Goal: Information Seeking & Learning: Learn about a topic

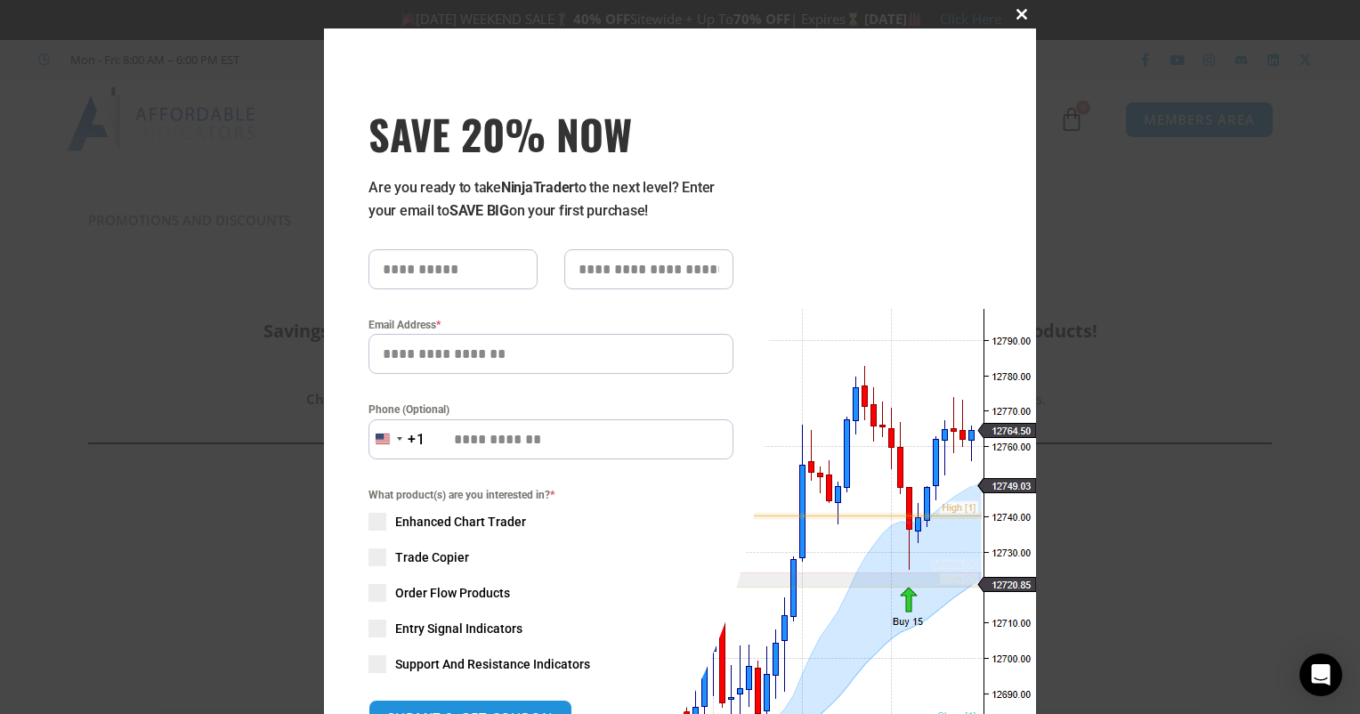
click at [1023, 15] on span at bounding box center [1022, 14] width 28 height 11
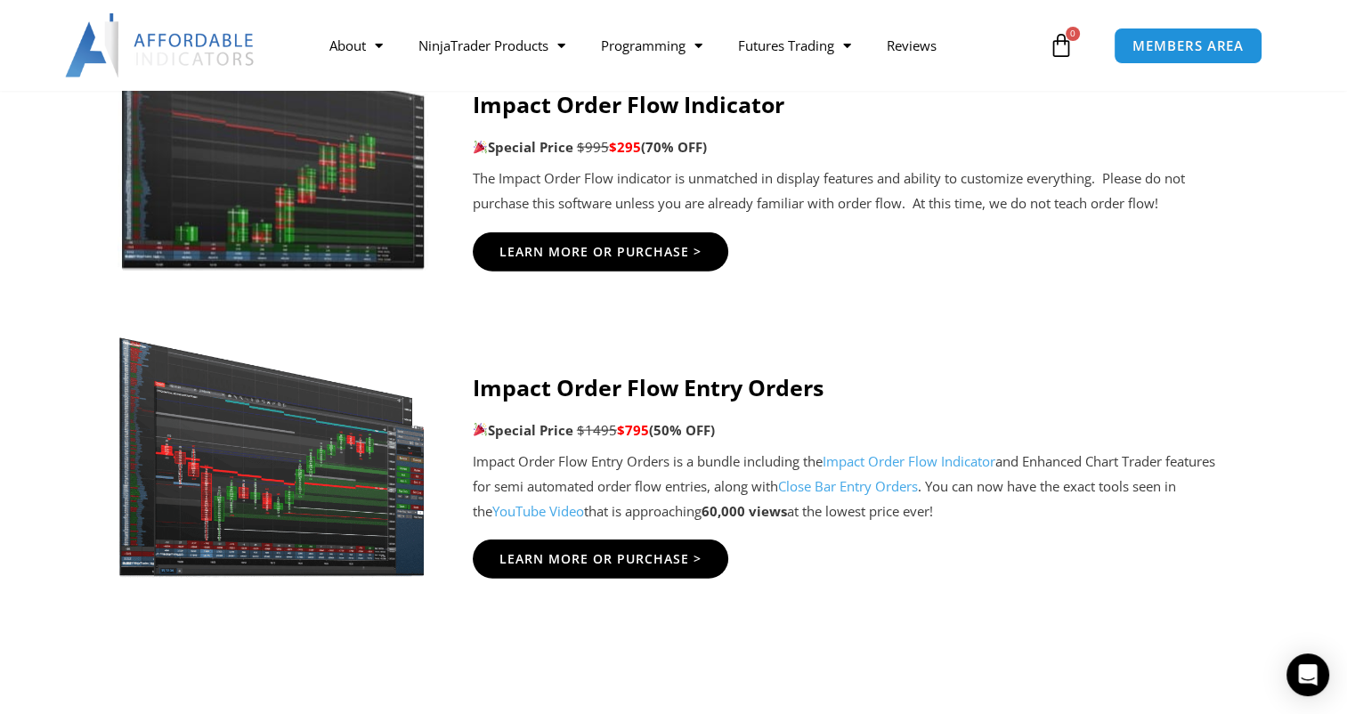
scroll to position [3988, 0]
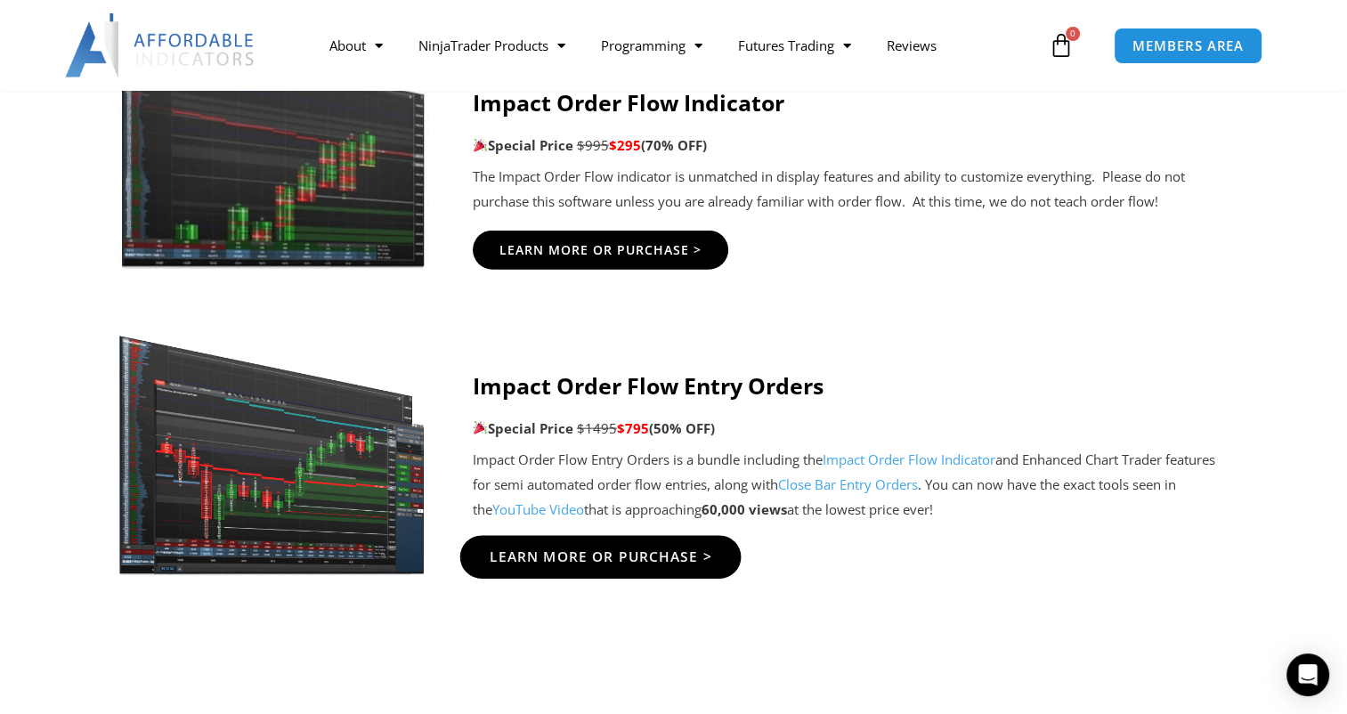
click at [668, 554] on span "Learn More Or Purchase >" at bounding box center [600, 557] width 223 height 13
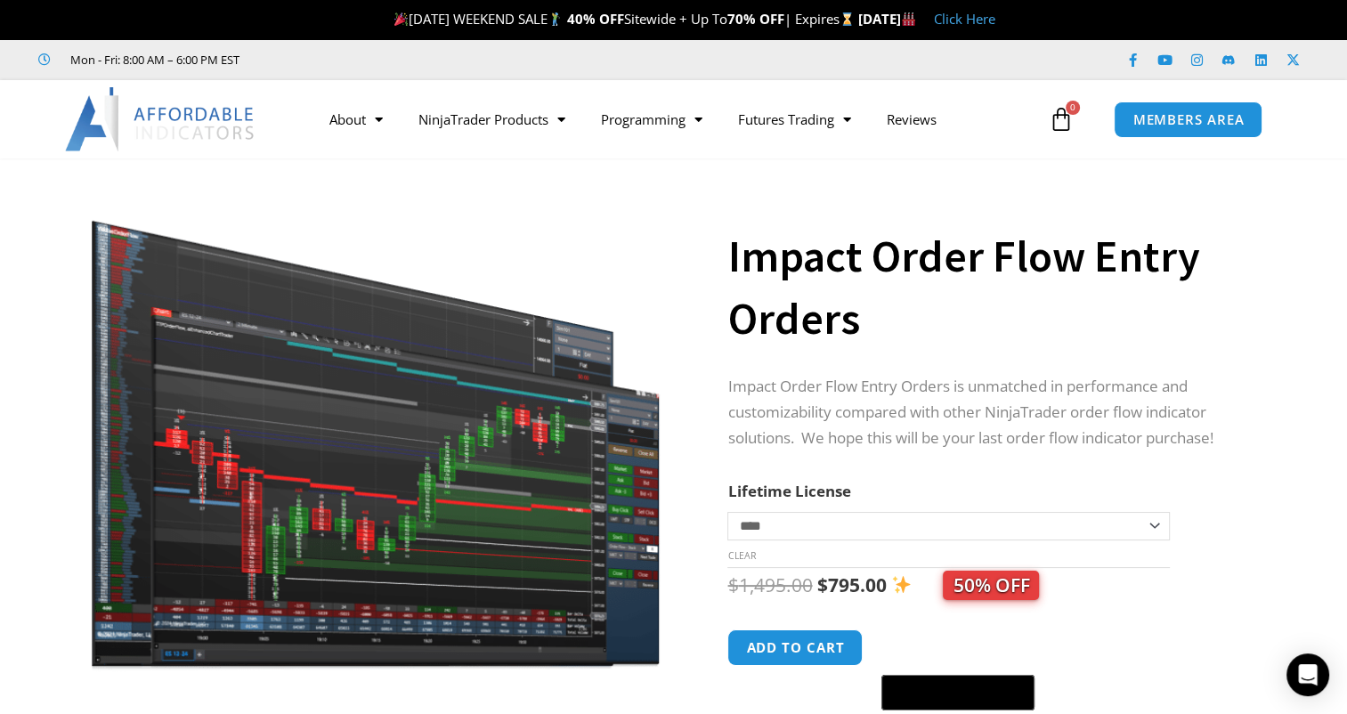
click at [1325, 322] on section "**********" at bounding box center [673, 482] width 1347 height 612
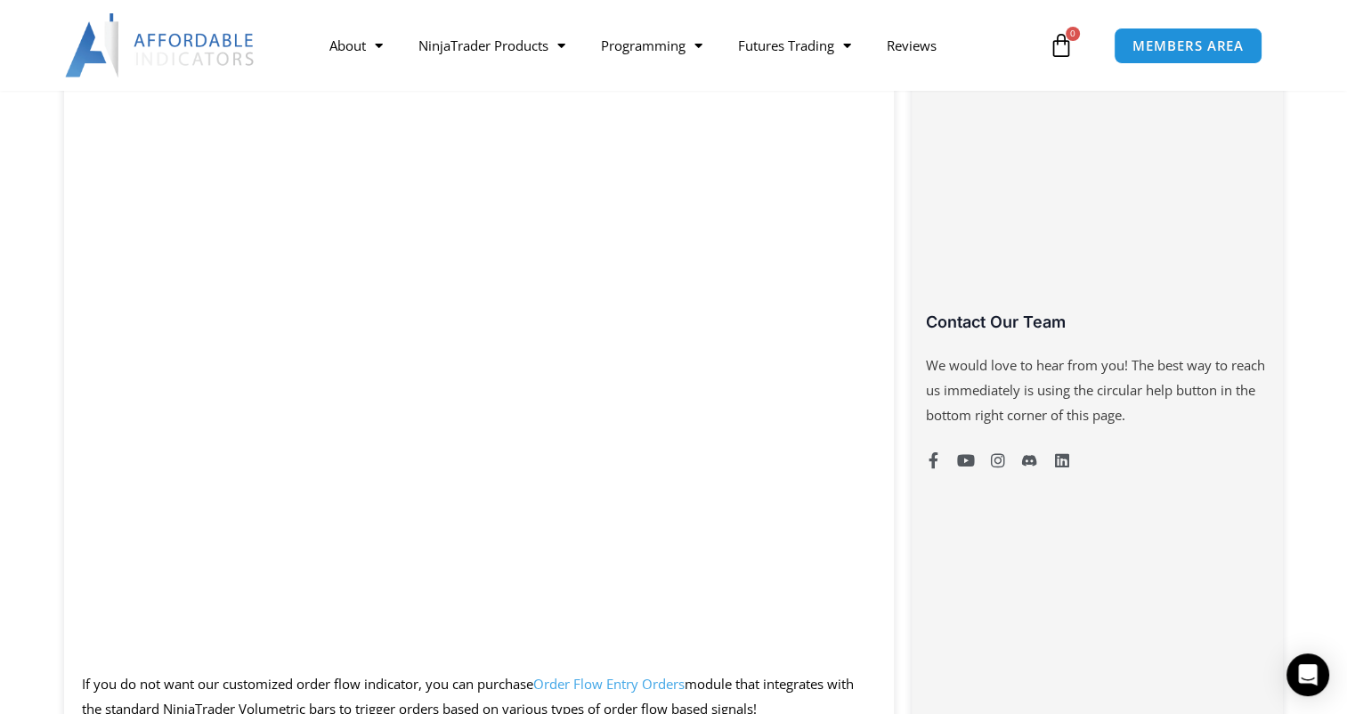
scroll to position [1139, 0]
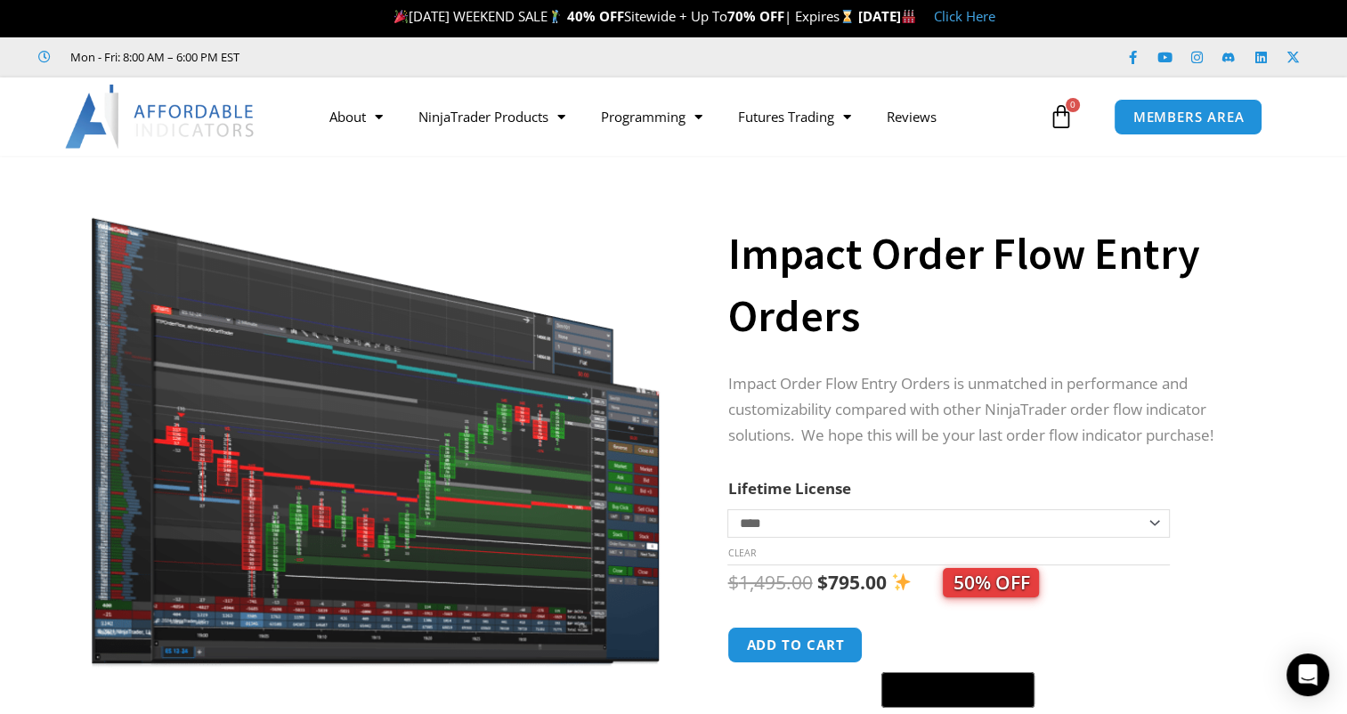
scroll to position [0, 0]
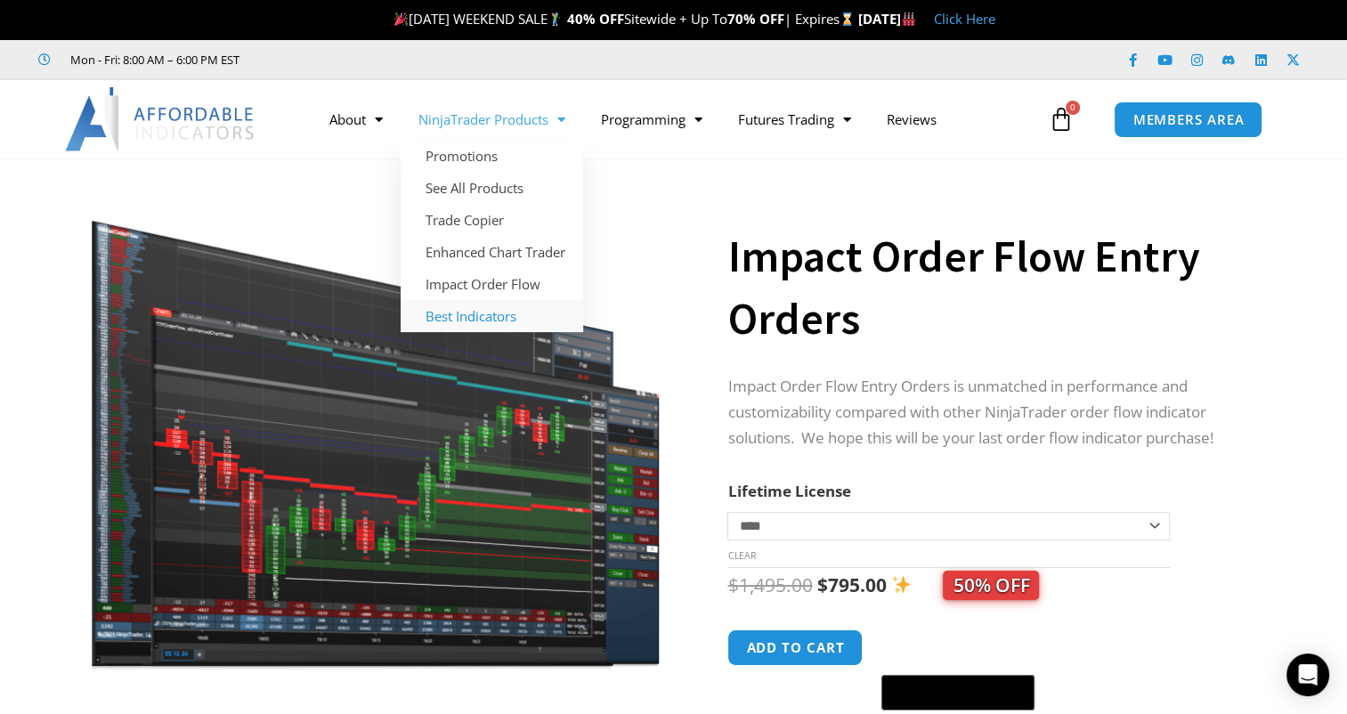
click at [506, 315] on link "Best Indicators" at bounding box center [492, 316] width 182 height 32
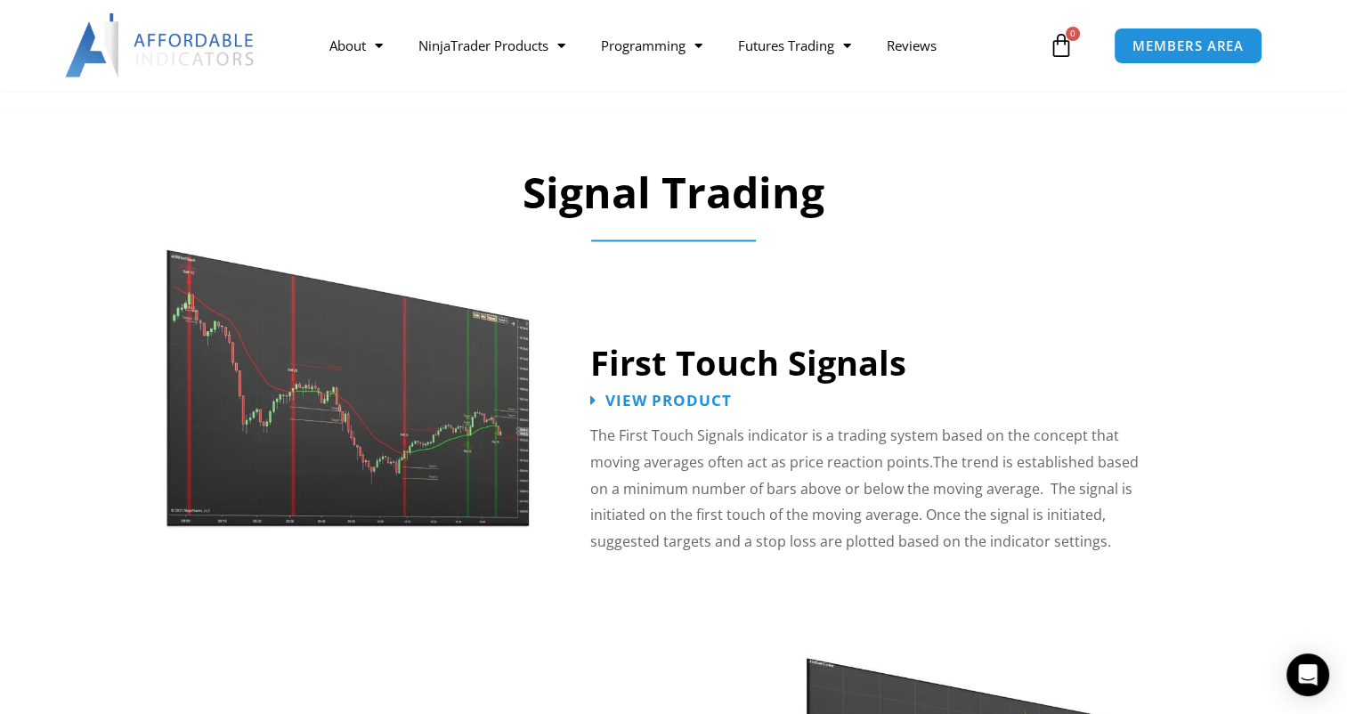
scroll to position [2635, 0]
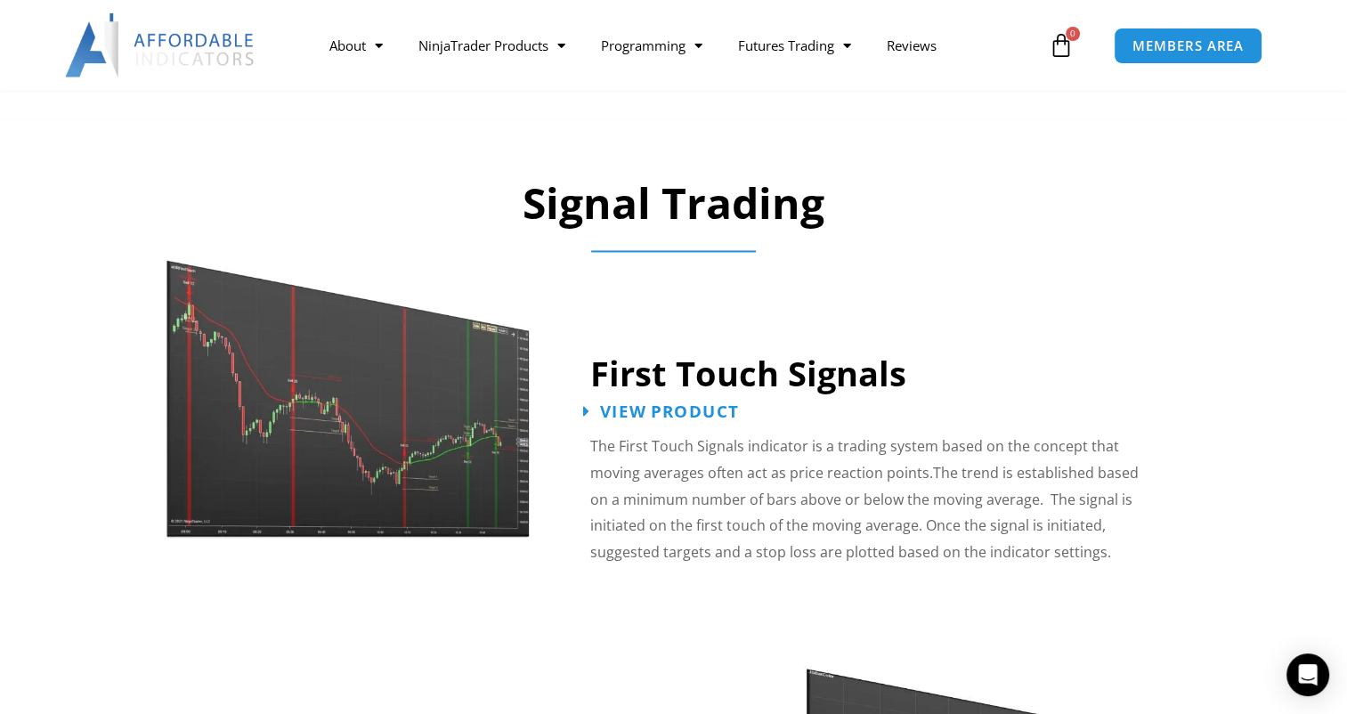
click at [694, 403] on span "View Product" at bounding box center [669, 411] width 139 height 17
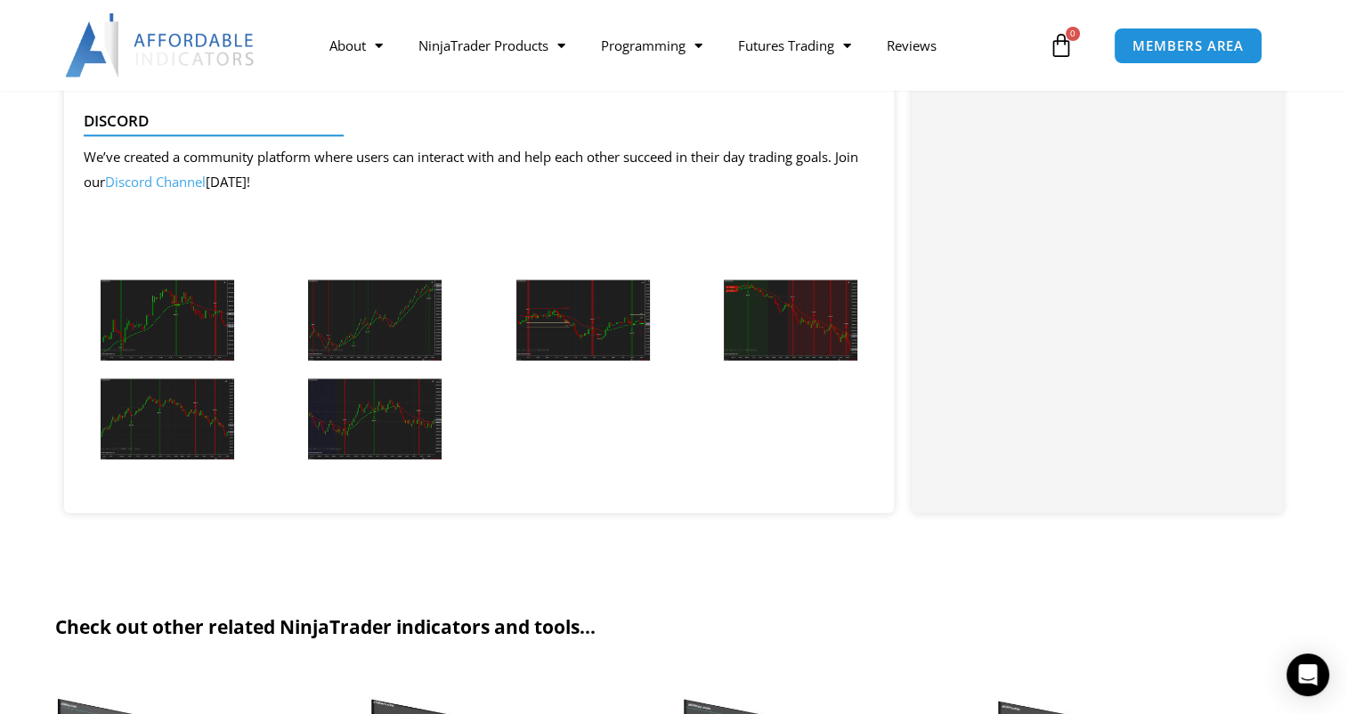
scroll to position [1994, 0]
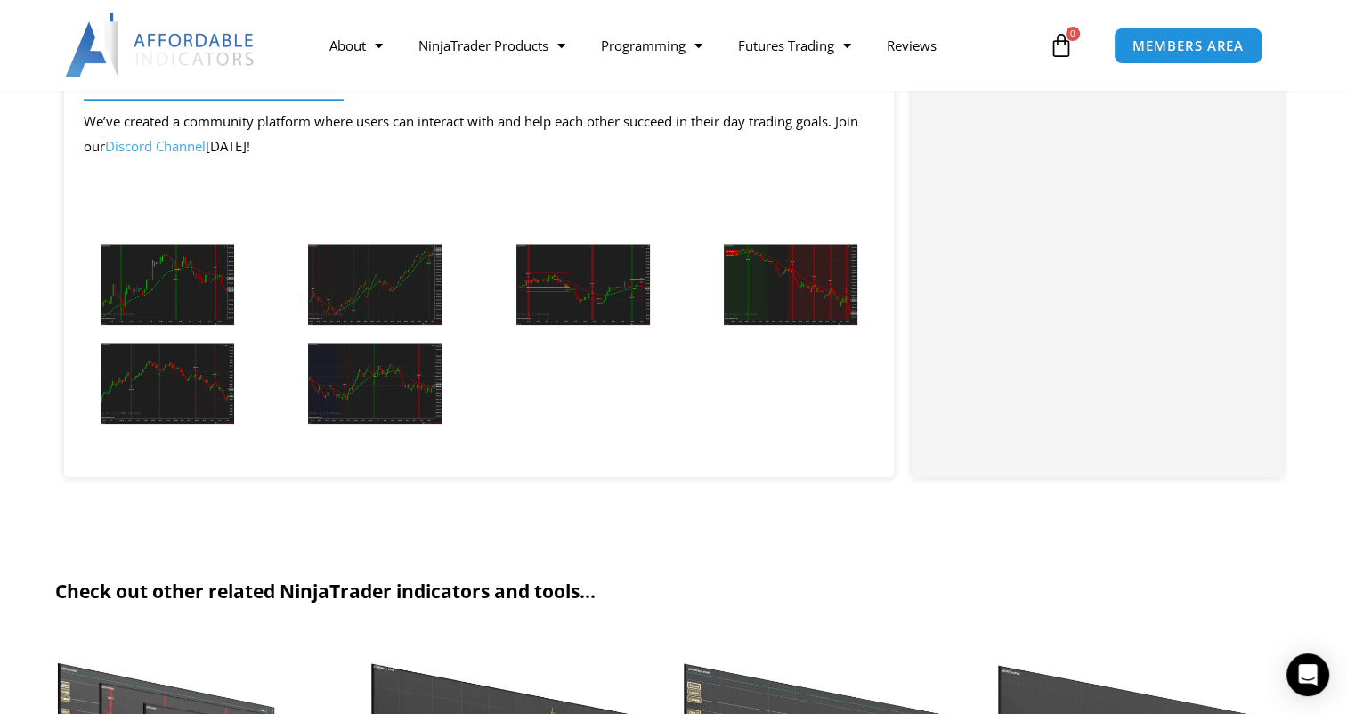
click at [328, 280] on img at bounding box center [375, 284] width 134 height 81
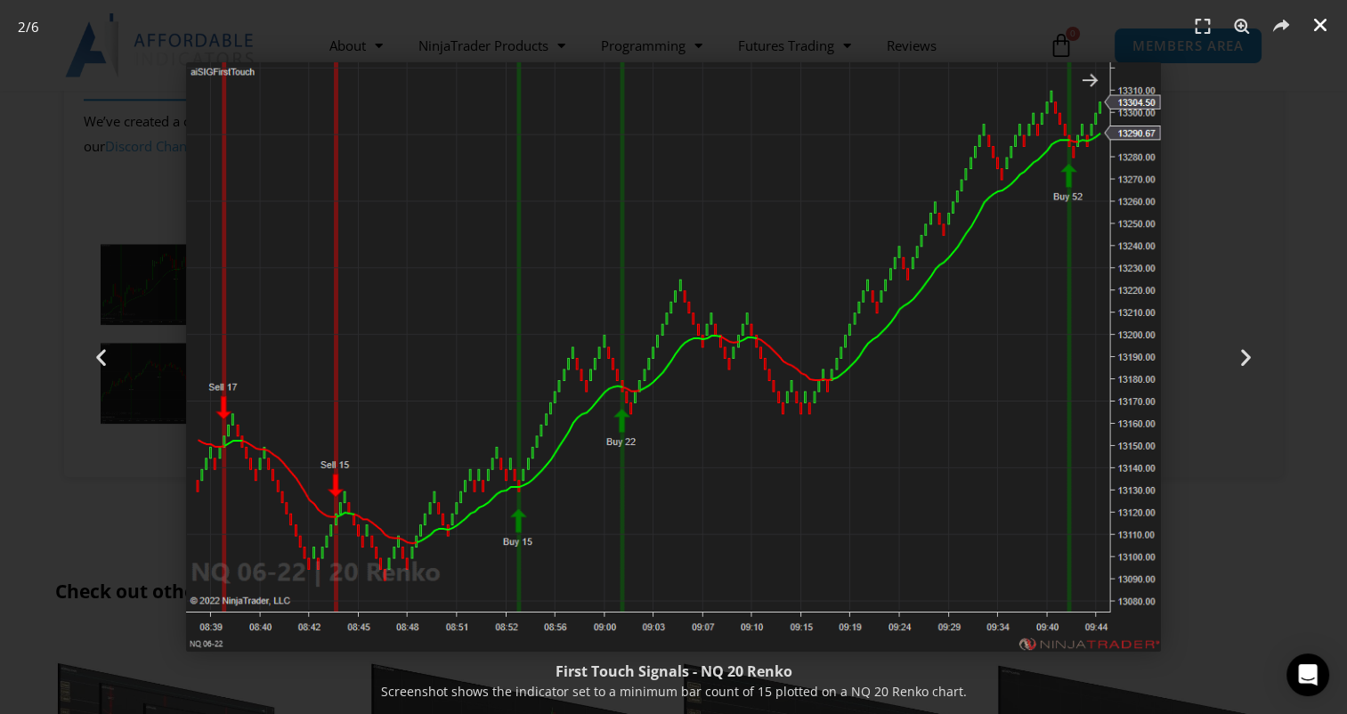
click at [1317, 28] on icon "Close (Esc)" at bounding box center [1320, 25] width 18 height 18
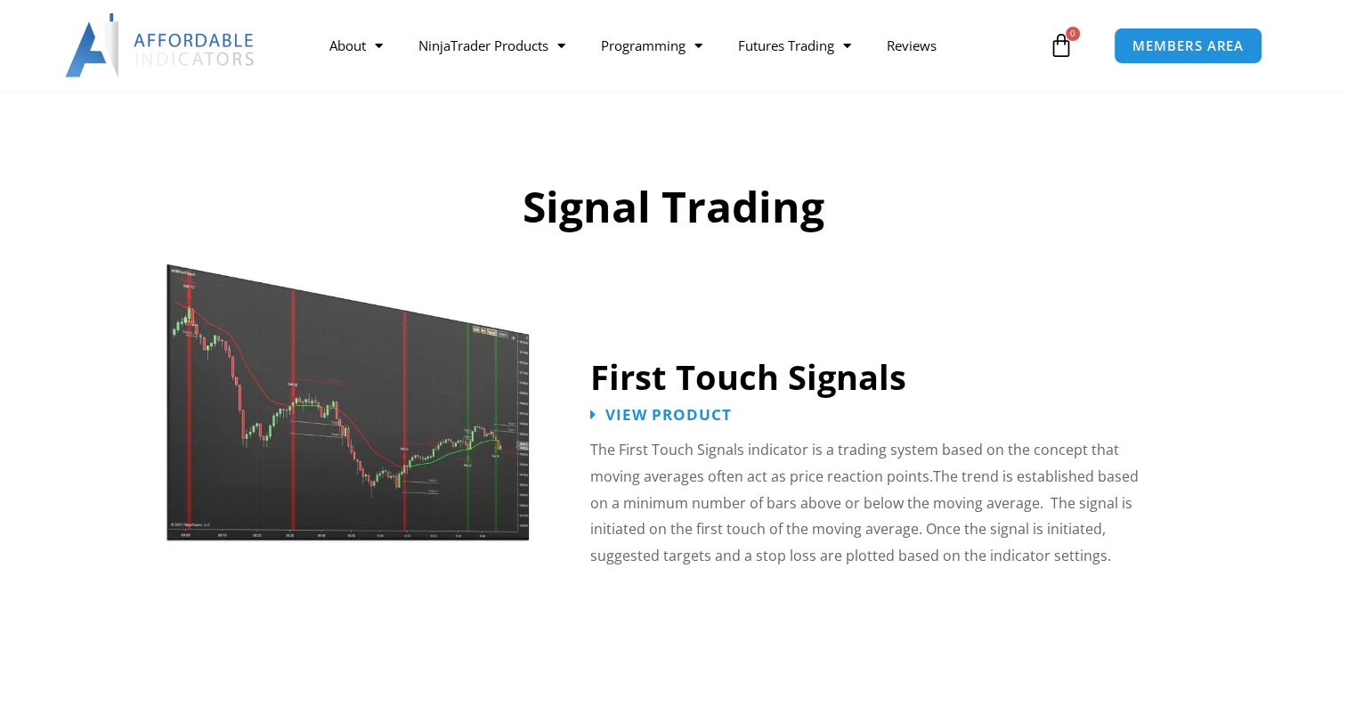
scroll to position [2635, 0]
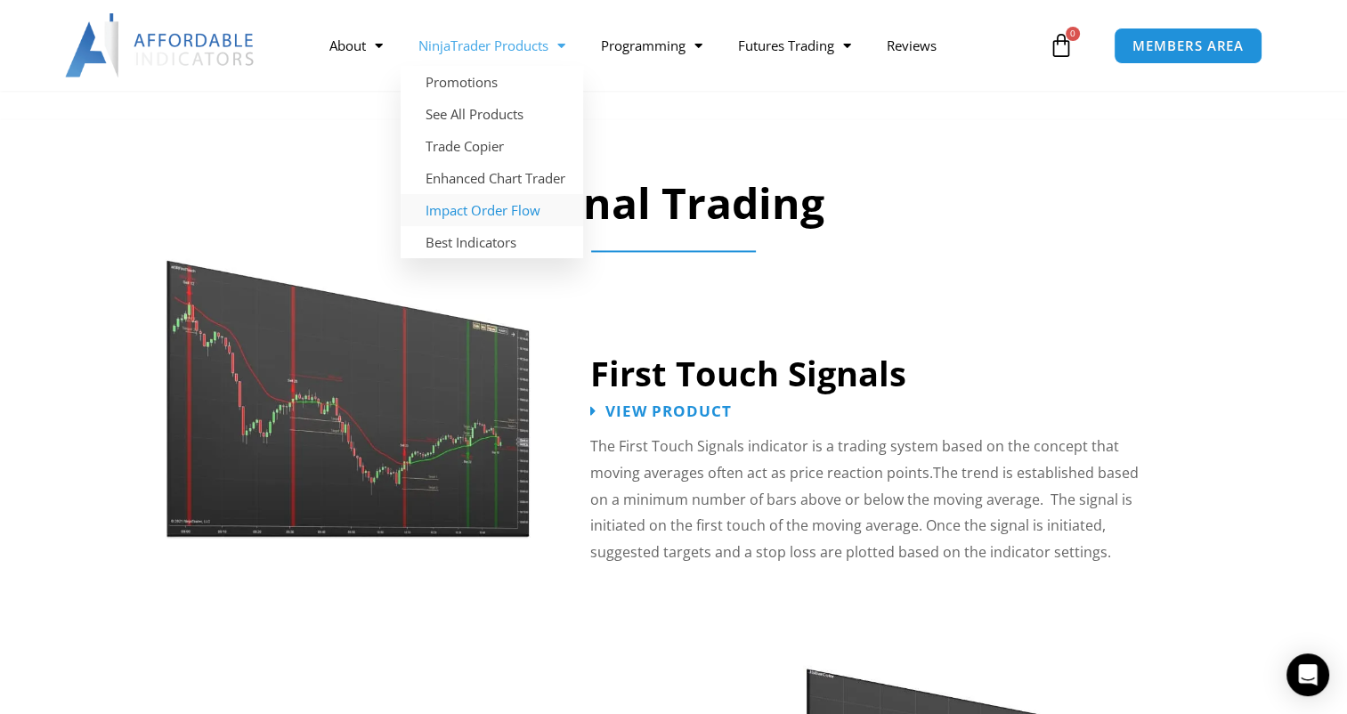
click at [465, 205] on link "Impact Order Flow" at bounding box center [492, 210] width 182 height 32
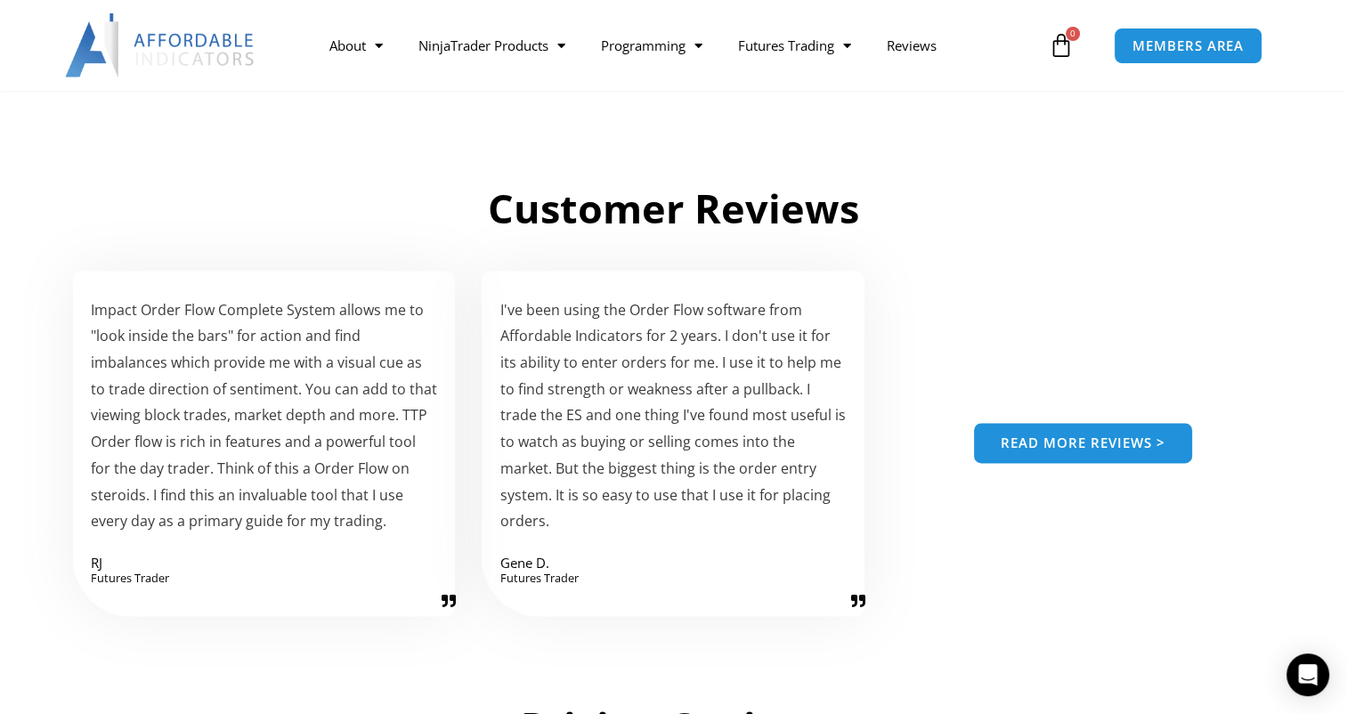
scroll to position [2430, 0]
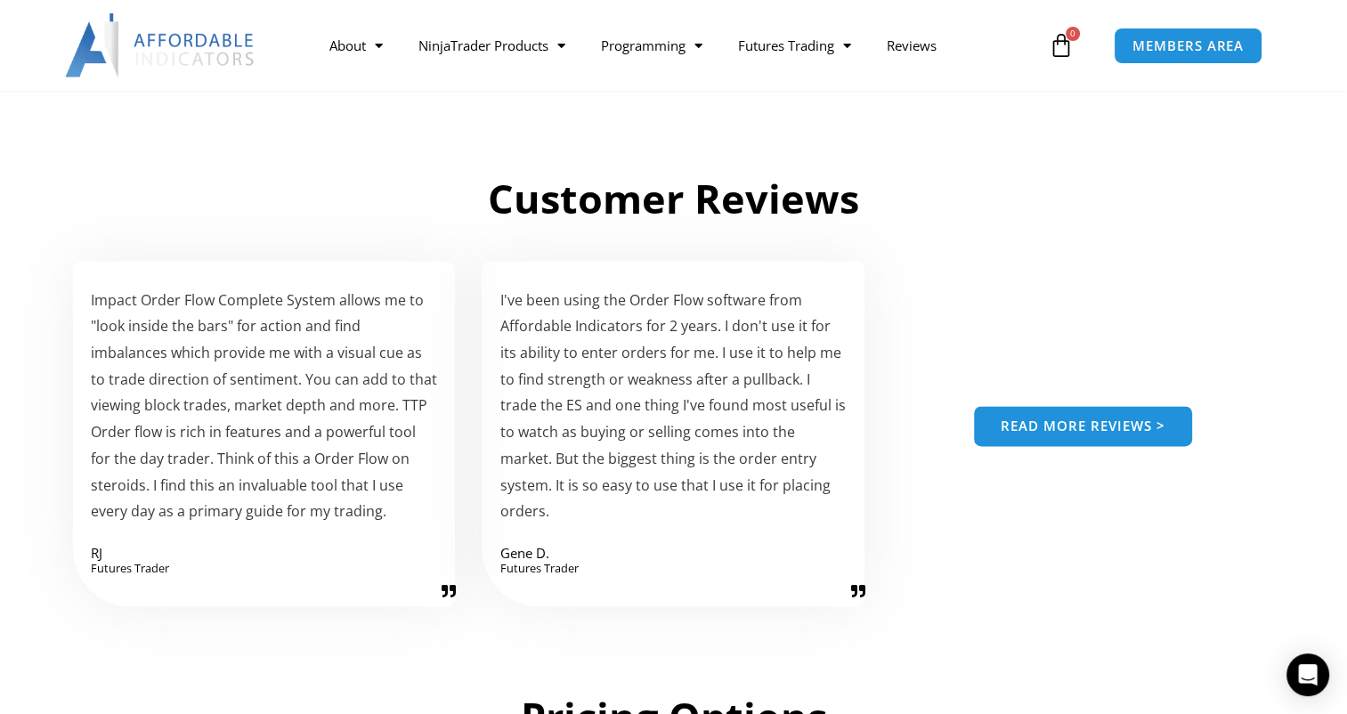
click at [1096, 427] on span "Read more reviews >" at bounding box center [1083, 425] width 165 height 13
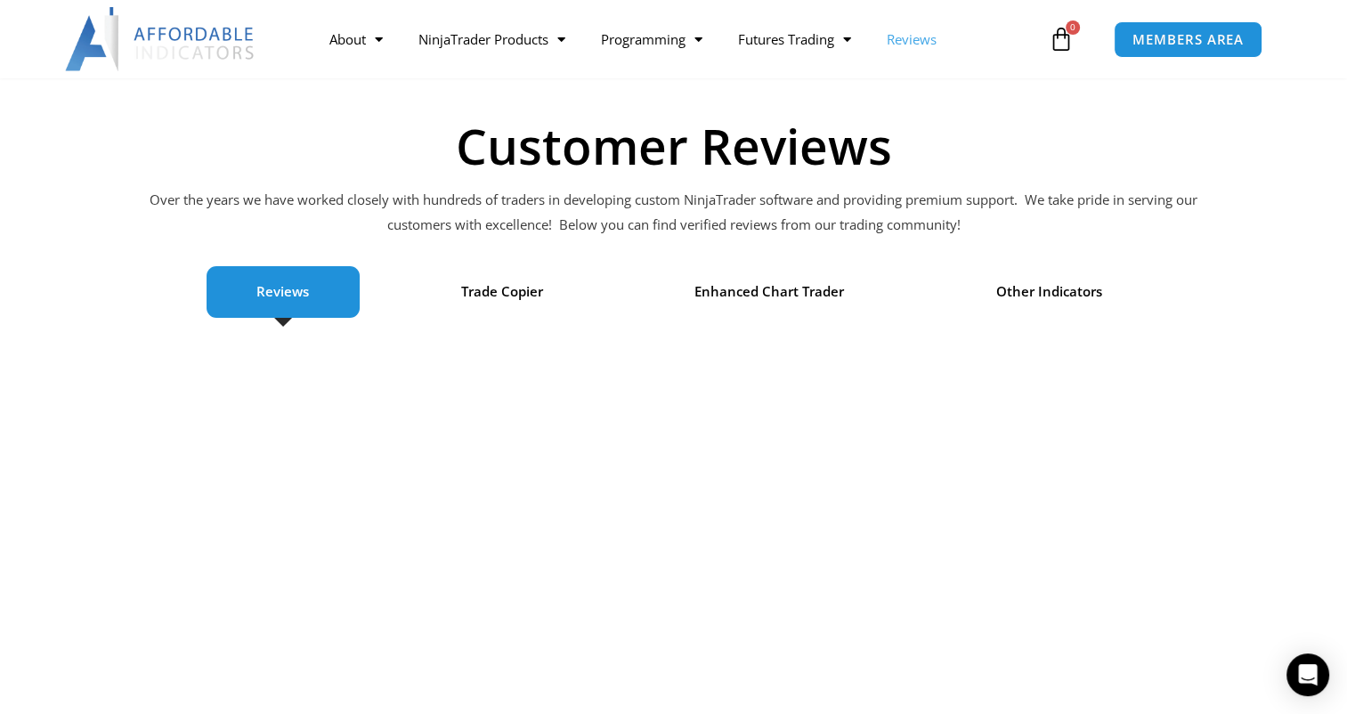
scroll to position [93, 0]
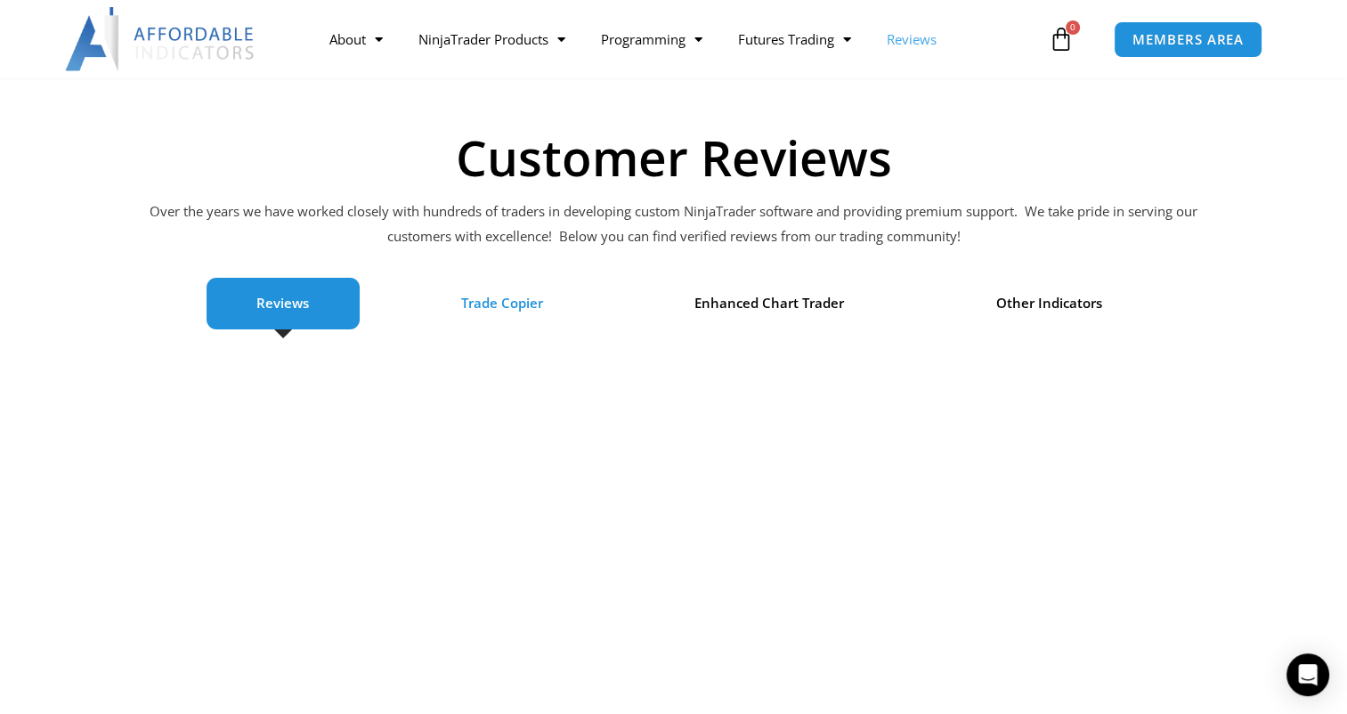
click at [529, 309] on span "Trade Copier" at bounding box center [502, 303] width 82 height 25
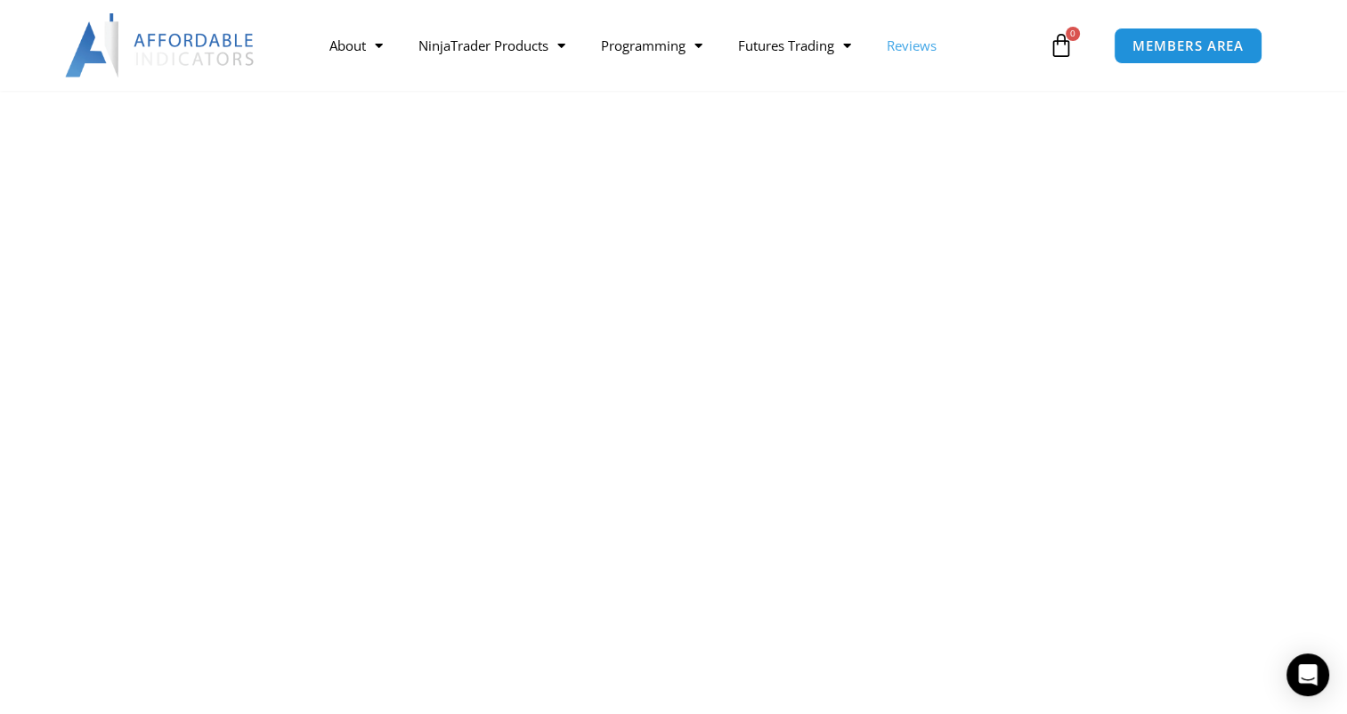
scroll to position [413, 0]
click at [1214, 636] on section "Reviews Trade Copier Enhanced Chart Trader Other Indicators" at bounding box center [674, 674] width 1228 height 1471
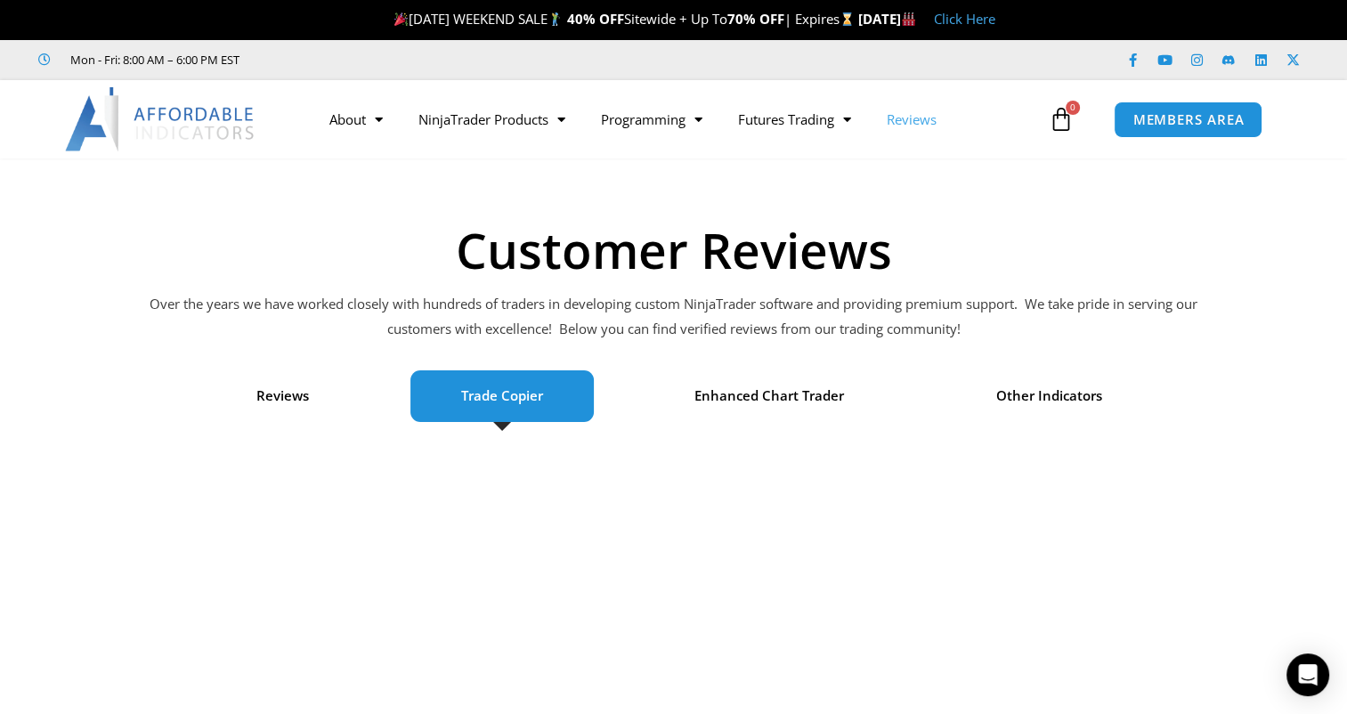
scroll to position [0, 0]
click at [1032, 393] on span "Other Indicators" at bounding box center [1049, 396] width 106 height 25
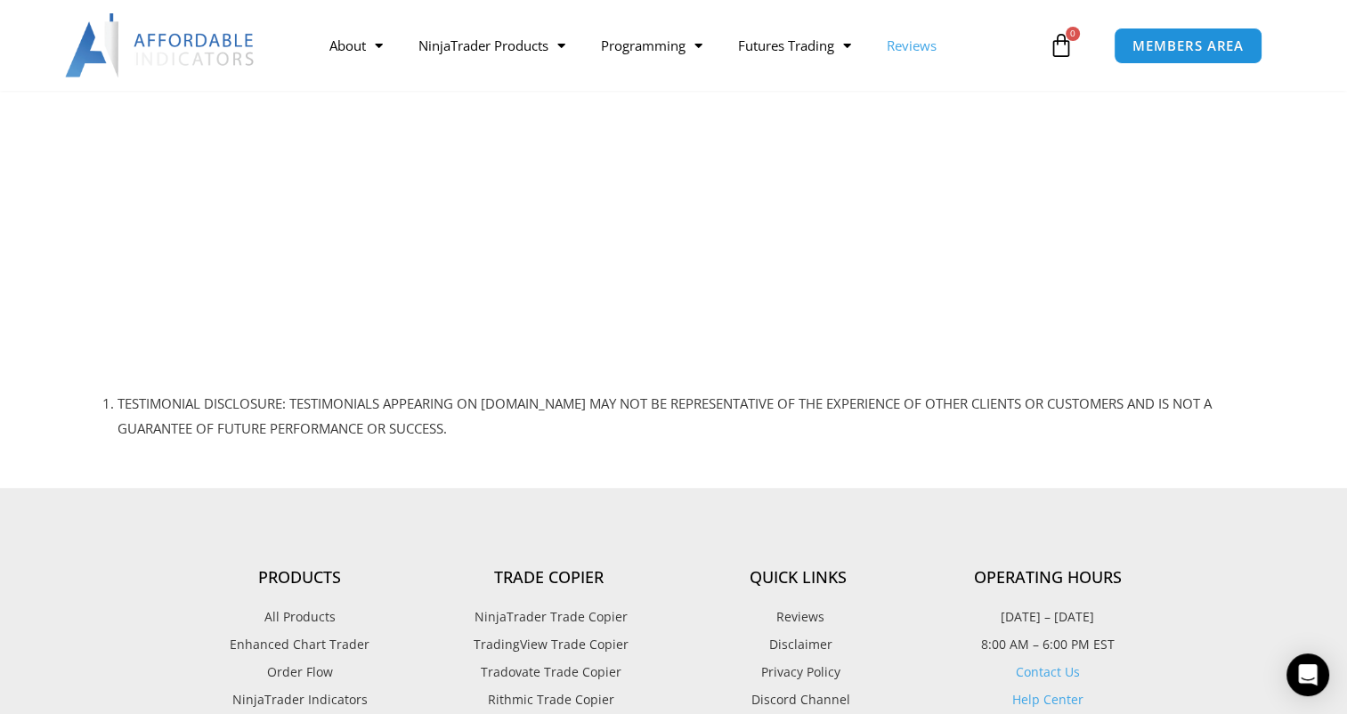
scroll to position [1033, 0]
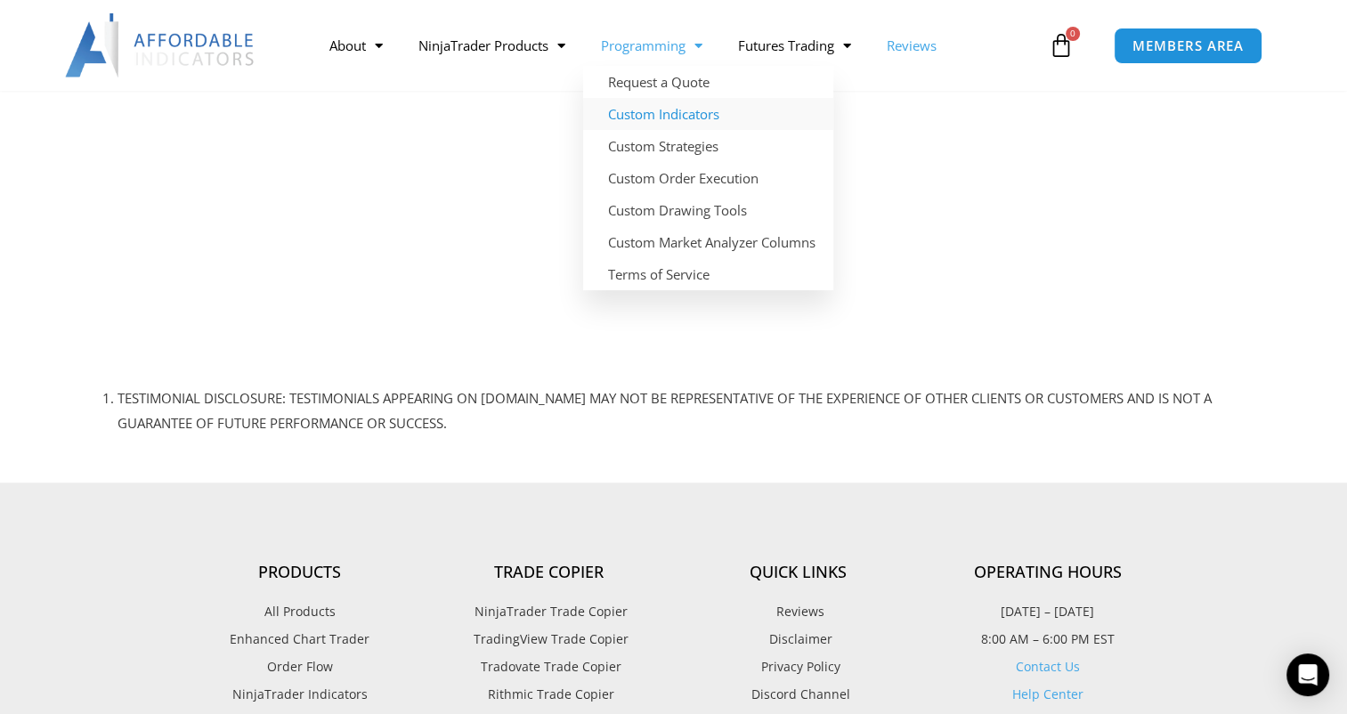
click at [656, 116] on link "Custom Indicators" at bounding box center [708, 114] width 250 height 32
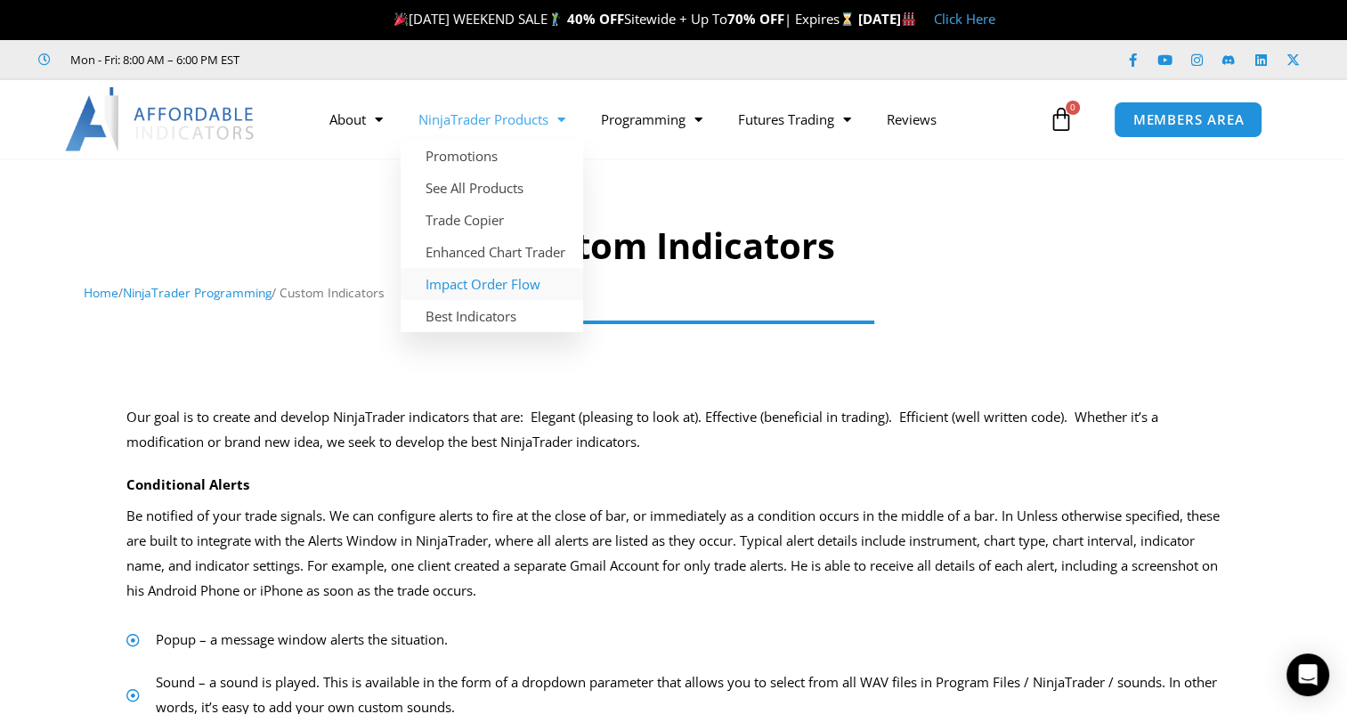
click at [516, 280] on link "Impact Order Flow" at bounding box center [492, 284] width 182 height 32
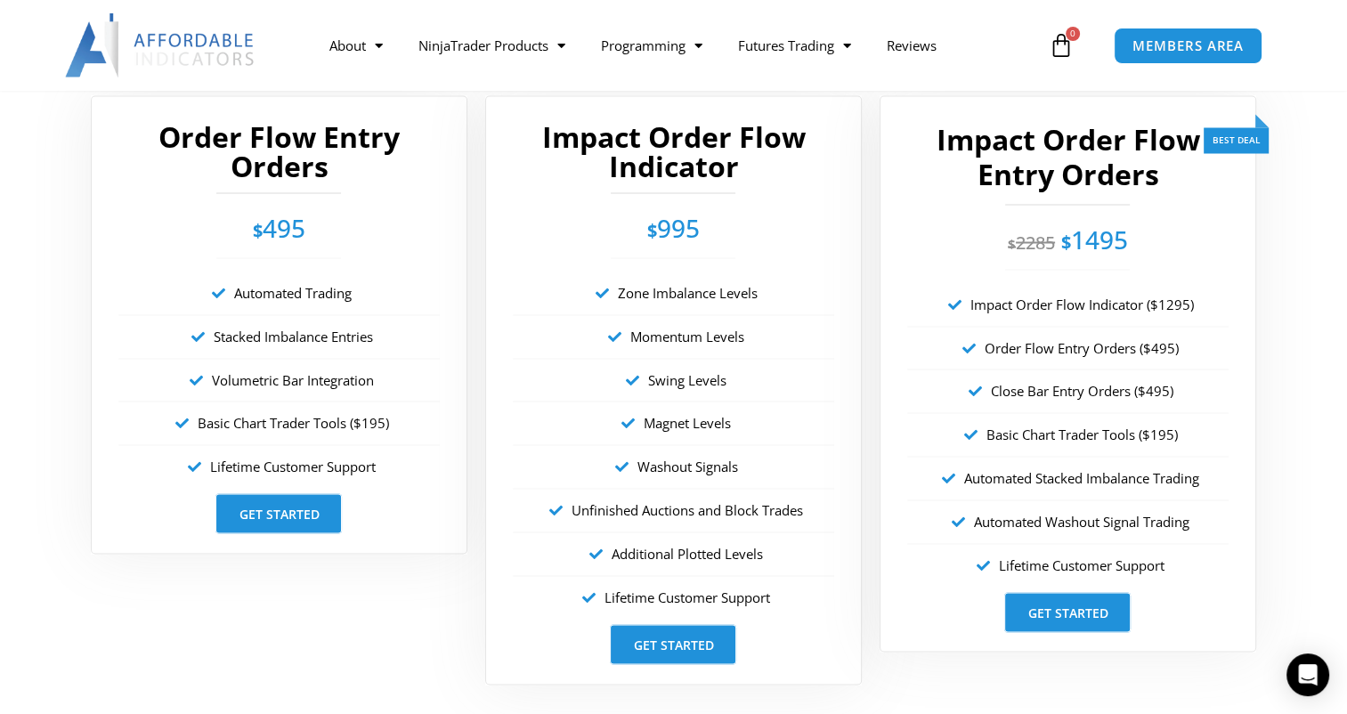
scroll to position [3203, 0]
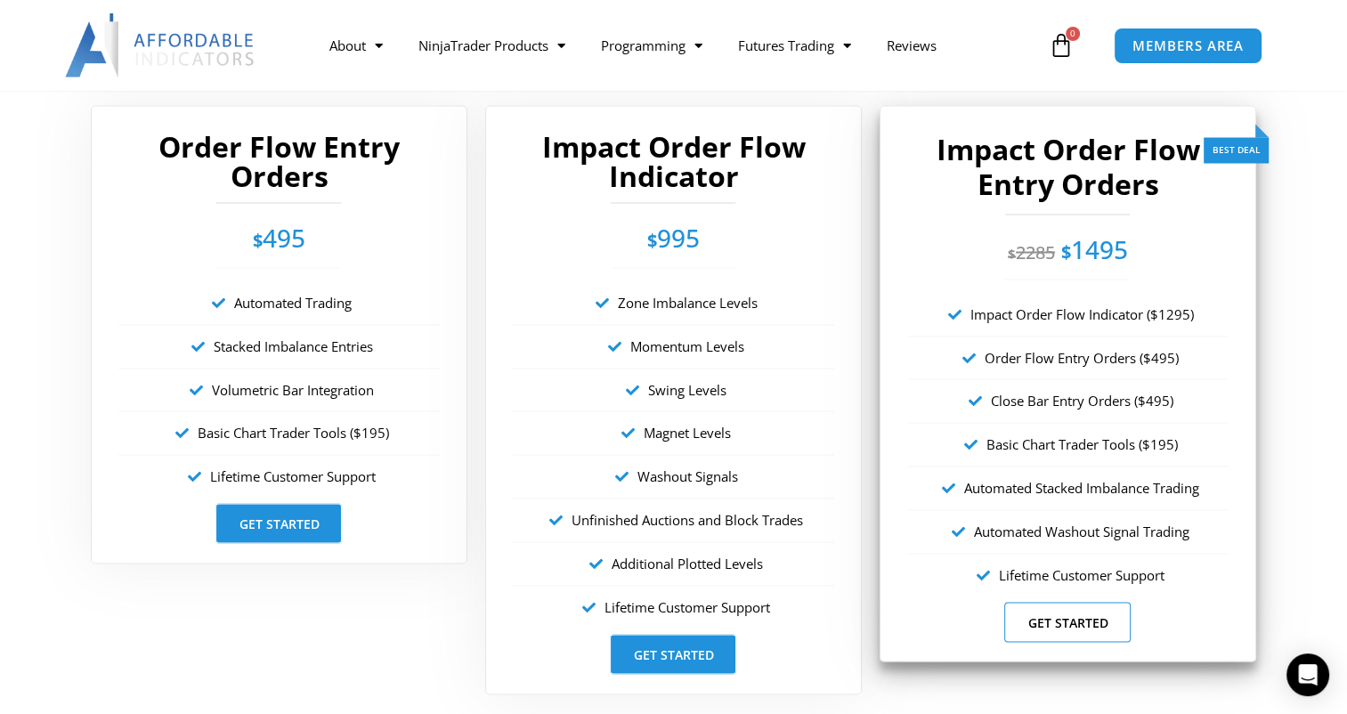
click at [1025, 623] on link "Get Started" at bounding box center [1067, 622] width 126 height 40
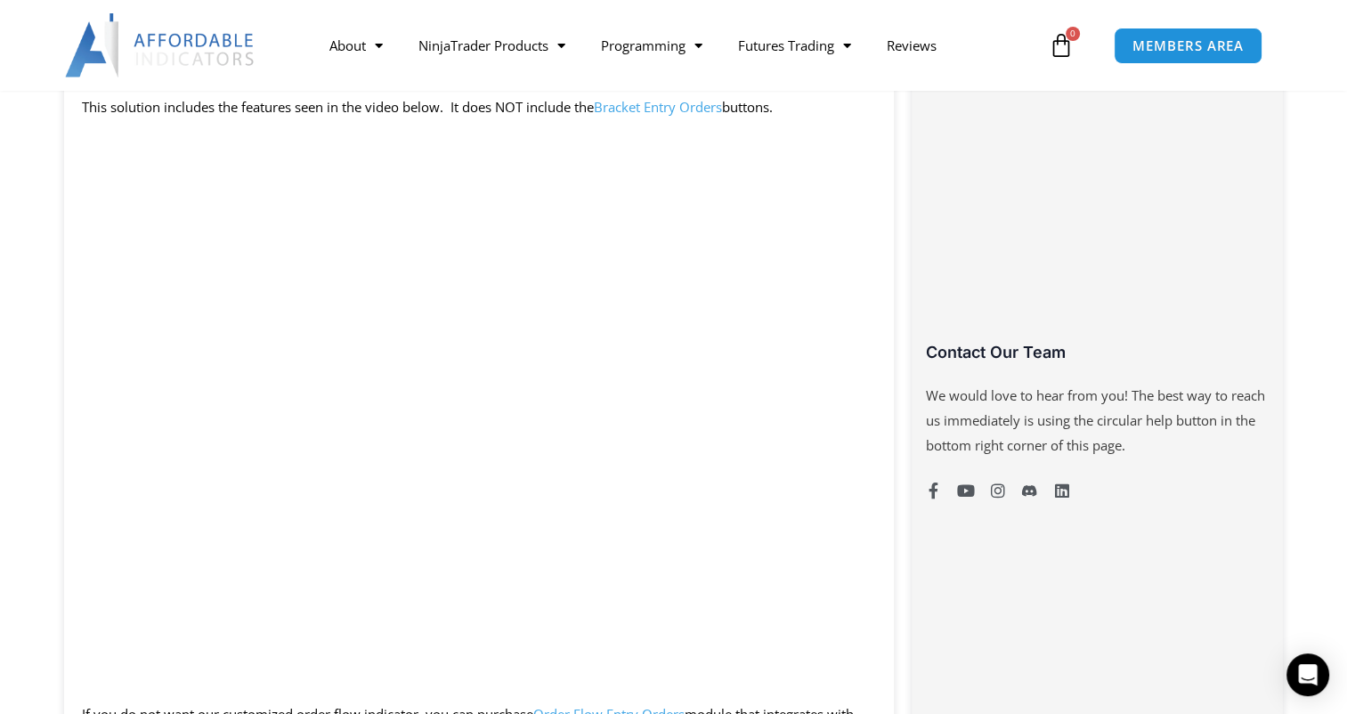
scroll to position [1112, 0]
